Goal: Navigation & Orientation: Find specific page/section

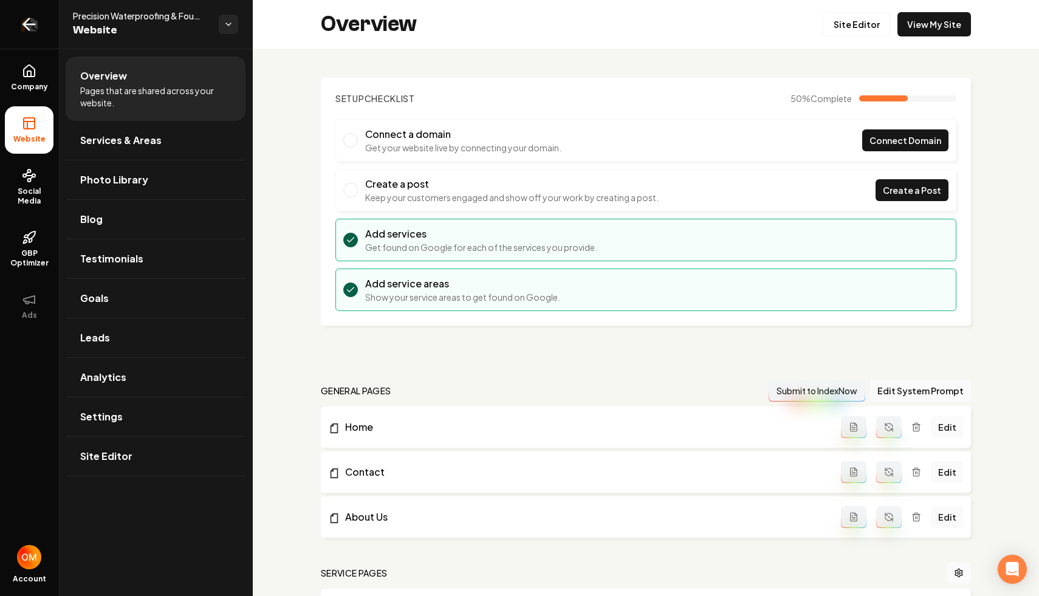
click at [16, 30] on link "Return to dashboard" at bounding box center [29, 24] width 58 height 49
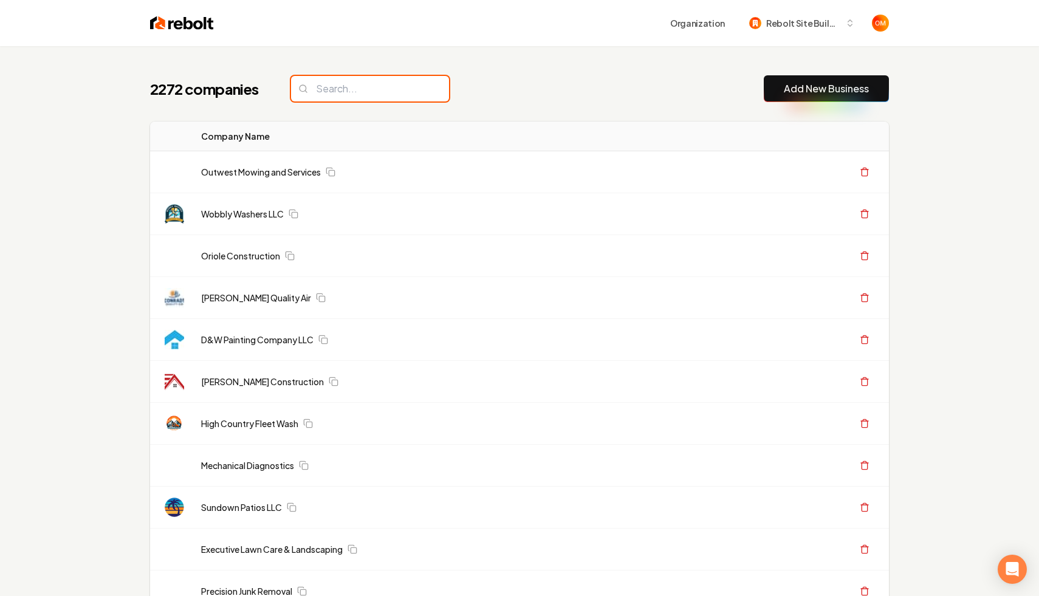
click at [363, 80] on input "search" at bounding box center [370, 89] width 158 height 26
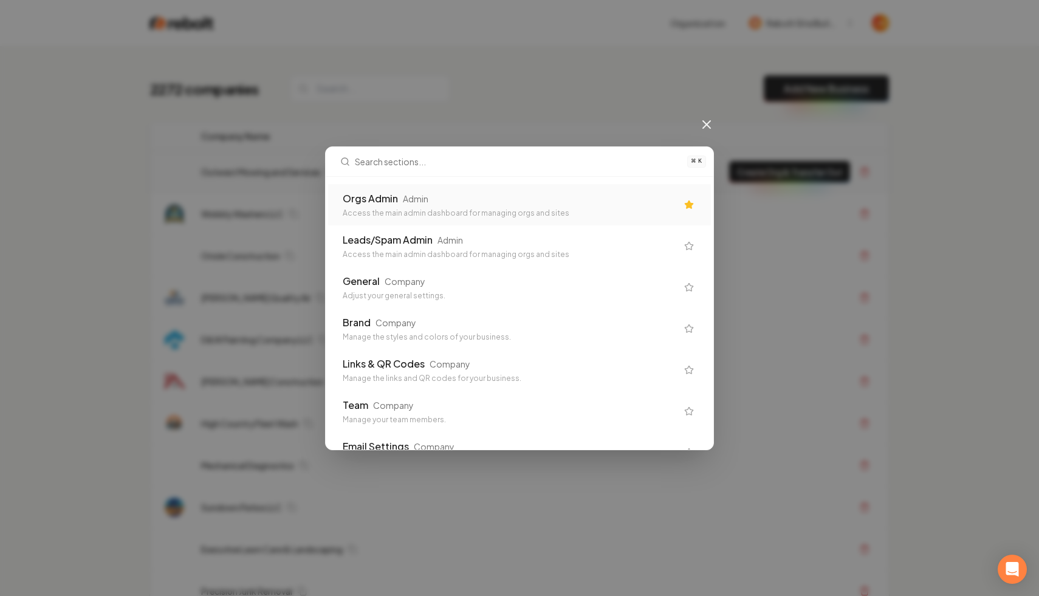
click at [506, 191] on div "Orgs Admin Admin" at bounding box center [510, 198] width 334 height 15
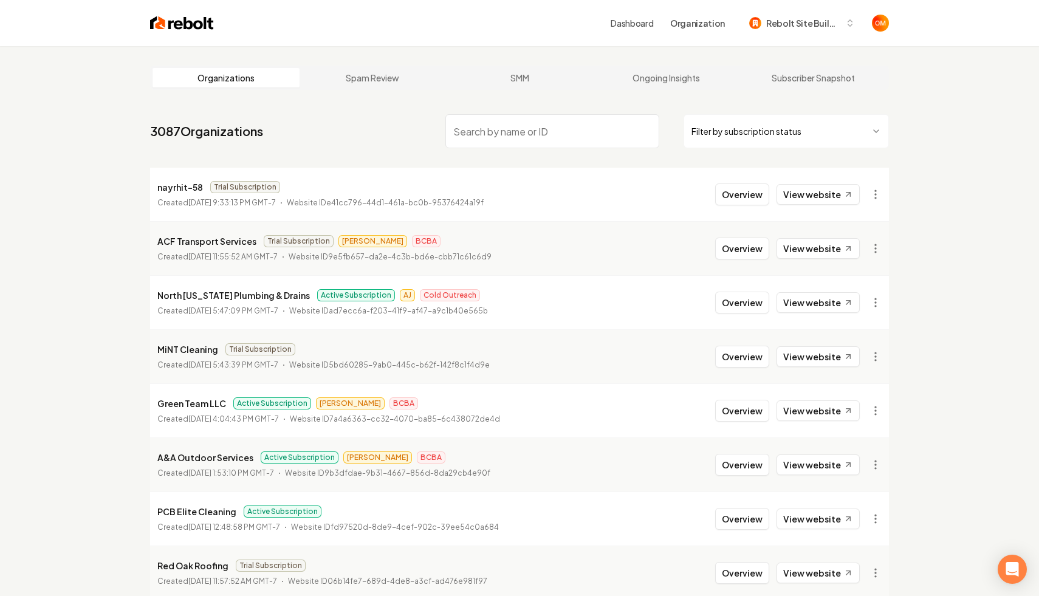
click at [181, 21] on img at bounding box center [182, 23] width 64 height 17
